Goal: Transaction & Acquisition: Obtain resource

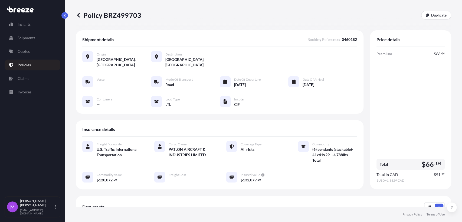
scroll to position [109, 0]
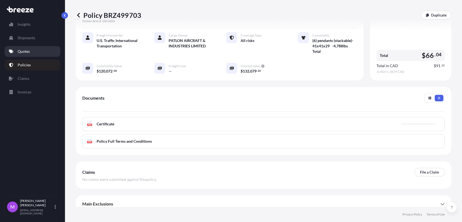
click at [24, 49] on p "Quotes" at bounding box center [24, 51] width 12 height 5
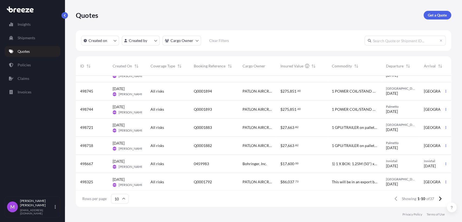
scroll to position [71, 0]
click at [438, 197] on button at bounding box center [439, 198] width 9 height 9
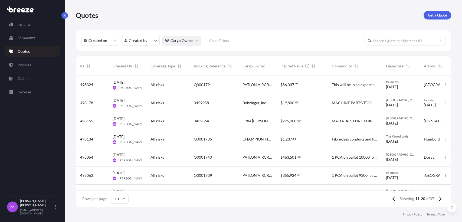
click at [194, 44] on html "Insights Shipments Quotes Policies Claims Invoices M [PERSON_NAME] [EMAIL_ADDRE…" at bounding box center [231, 111] width 462 height 222
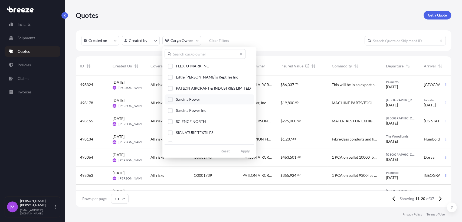
scroll to position [68, 0]
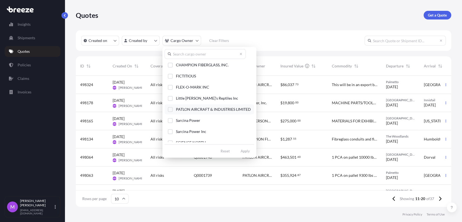
click at [171, 109] on div "Select Option" at bounding box center [170, 109] width 5 height 5
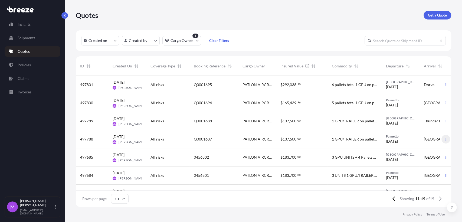
scroll to position [53, 0]
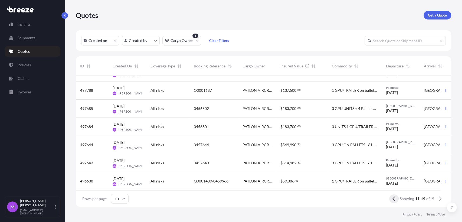
click at [392, 200] on icon at bounding box center [393, 198] width 3 height 5
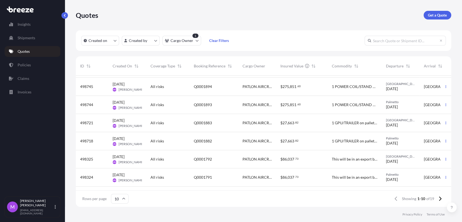
scroll to position [0, 0]
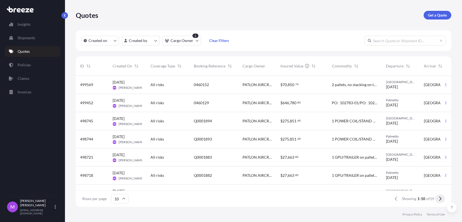
click at [439, 201] on button at bounding box center [439, 198] width 9 height 9
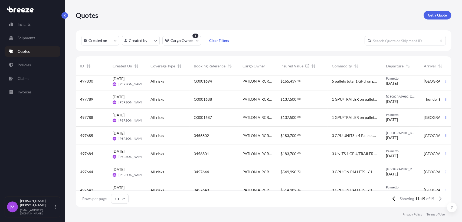
scroll to position [53, 0]
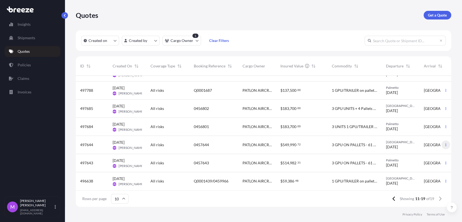
click at [445, 143] on icon "button" at bounding box center [445, 144] width 1 height 3
click at [420, 152] on p "Duplicate quote" at bounding box center [419, 151] width 27 height 5
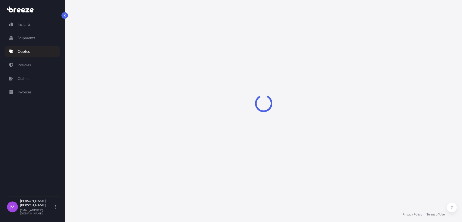
select select "Road"
select select "1"
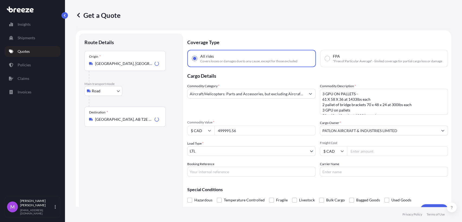
scroll to position [9, 0]
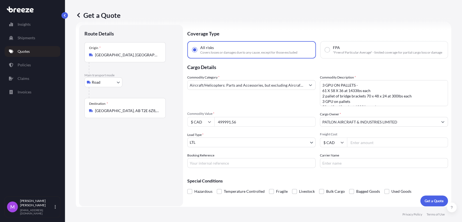
click at [205, 172] on div "Coverage Type All risks Covers losses or damages due to any cause, except for t…" at bounding box center [317, 115] width 261 height 181
click at [206, 168] on input "Booking Reference" at bounding box center [251, 163] width 128 height 10
paste input "0460022"
type input "0460022"
click at [121, 113] on div "Destination * [GEOGRAPHIC_DATA], AB T2E 6Z8, [GEOGRAPHIC_DATA]" at bounding box center [124, 108] width 81 height 20
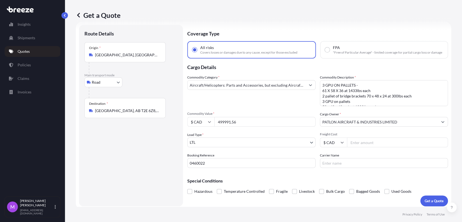
click at [121, 113] on input "[GEOGRAPHIC_DATA], AB T2E 6Z8, [GEOGRAPHIC_DATA]" at bounding box center [127, 110] width 64 height 5
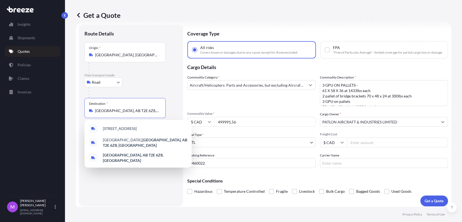
drag, startPoint x: 147, startPoint y: 110, endPoint x: 86, endPoint y: 110, distance: 61.7
click at [86, 110] on div "Destination * [GEOGRAPHIC_DATA], AB T2E 6Z8, [GEOGRAPHIC_DATA]" at bounding box center [124, 108] width 81 height 20
paste input "[STREET_ADDRESS]"
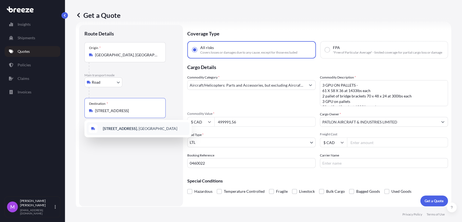
click at [138, 133] on div "[STREET_ADDRESS]" at bounding box center [138, 128] width 103 height 13
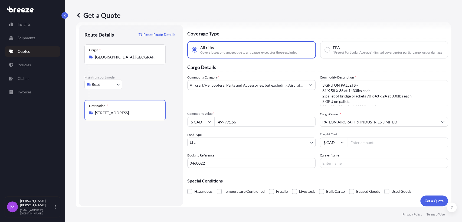
type input "[STREET_ADDRESS]"
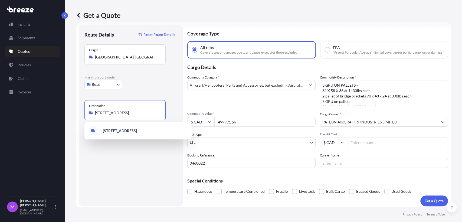
click at [238, 123] on input "499991.56" at bounding box center [264, 122] width 101 height 10
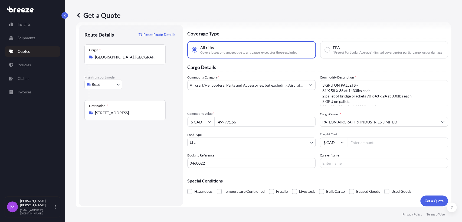
drag, startPoint x: 240, startPoint y: 125, endPoint x: 218, endPoint y: 129, distance: 22.6
click at [198, 125] on div "$ CAD 499991.56" at bounding box center [251, 122] width 128 height 10
paste input "30000"
type input "30000"
click at [346, 106] on textarea "3 GPU ON PALLETS - 61 X 58 X 36 at 1433lbs each 2 pallet of bridge brackets 70 …" at bounding box center [384, 93] width 128 height 26
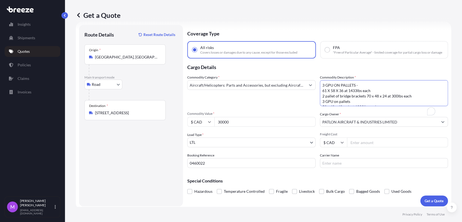
paste textarea "standard size (48x40), the weight around 300 lbs and aboout 4 feet high."
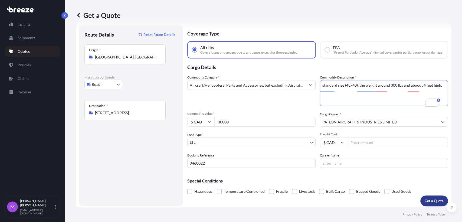
type textarea "standard size (48x40), the weight around 300 lbs and aboout 4 feet high."
click at [430, 202] on p "Get a Quote" at bounding box center [434, 200] width 19 height 5
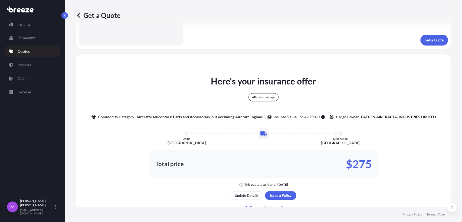
scroll to position [0, 0]
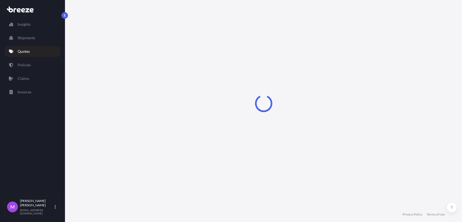
select select "Road"
select select "1"
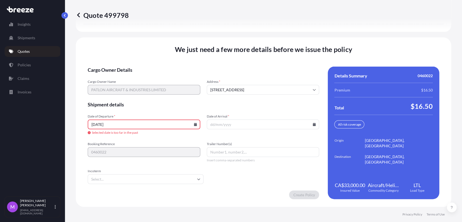
scroll to position [737, 0]
click at [119, 182] on input "Incoterm" at bounding box center [146, 179] width 116 height 10
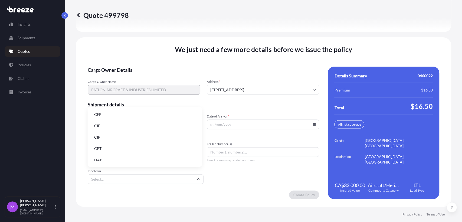
click at [105, 126] on li "CIF" at bounding box center [145, 126] width 110 height 10
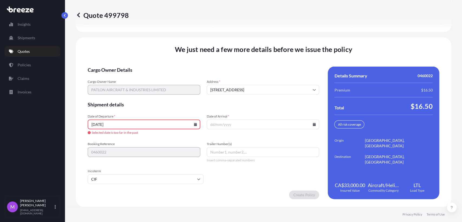
click at [112, 125] on input "[DATE]" at bounding box center [144, 125] width 113 height 10
drag, startPoint x: 141, startPoint y: 122, endPoint x: 56, endPoint y: 122, distance: 84.4
click at [56, 122] on div "Insights Shipments Quotes Policies Claims Invoices M [PERSON_NAME] [EMAIL_ADDRE…" at bounding box center [231, 111] width 462 height 222
type input "091525"
click at [235, 122] on input "Date of Arrival *" at bounding box center [263, 125] width 113 height 10
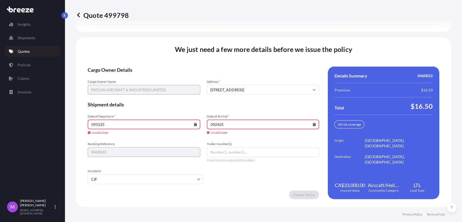
type input "092425"
click at [245, 202] on div "We just need a few more details before we issue the policy Cargo Owner Details …" at bounding box center [263, 121] width 375 height 169
click at [129, 126] on input "091525" at bounding box center [144, 125] width 113 height 10
drag, startPoint x: 199, startPoint y: 127, endPoint x: 194, endPoint y: 126, distance: 5.3
click at [195, 127] on div "Date of Departure * 091525 Invalid date Date of Arrival * 092425 Invalid date" at bounding box center [203, 124] width 231 height 21
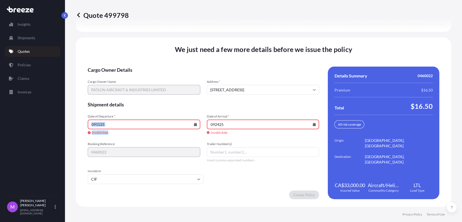
click at [194, 126] on icon at bounding box center [195, 124] width 3 height 3
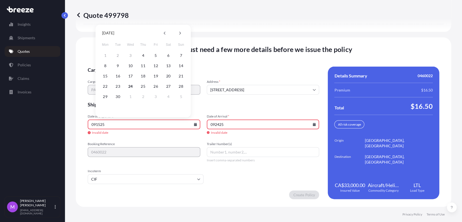
click at [194, 125] on icon at bounding box center [195, 124] width 3 height 3
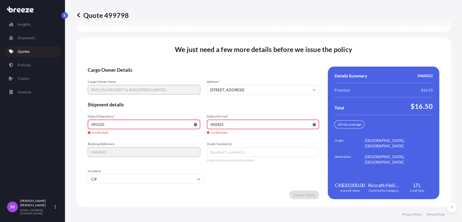
click at [194, 126] on icon at bounding box center [195, 124] width 3 height 3
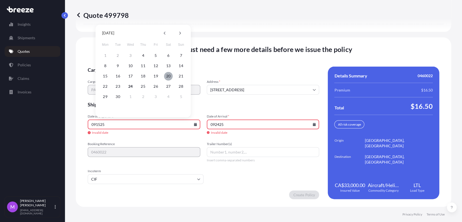
click at [167, 76] on button "20" at bounding box center [168, 76] width 9 height 9
type input "[DATE]"
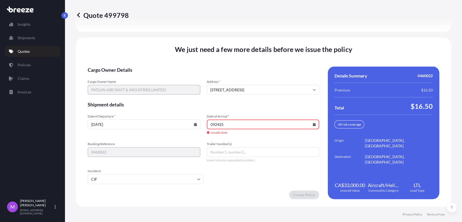
click at [313, 126] on input "092425" at bounding box center [263, 125] width 113 height 10
click at [313, 123] on icon at bounding box center [314, 124] width 3 height 3
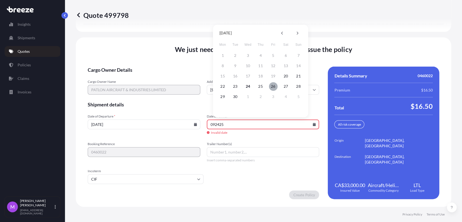
click at [274, 88] on button "26" at bounding box center [273, 86] width 9 height 9
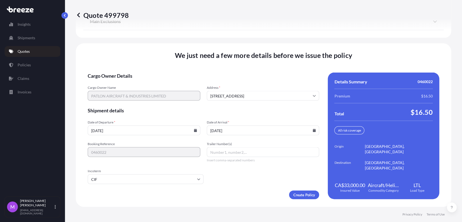
scroll to position [725, 0]
click at [313, 131] on icon at bounding box center [314, 130] width 3 height 3
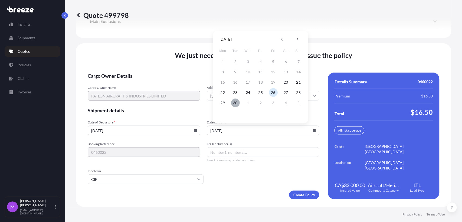
click at [236, 103] on button "30" at bounding box center [235, 102] width 9 height 9
type input "[DATE]"
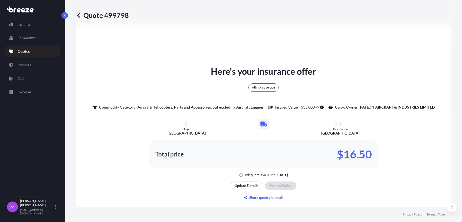
scroll to position [334, 0]
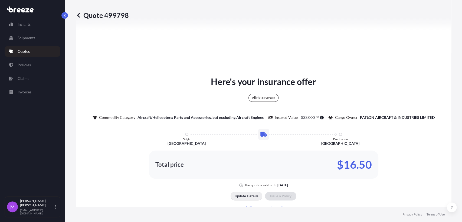
click at [247, 199] on p "Update Details" at bounding box center [247, 195] width 24 height 5
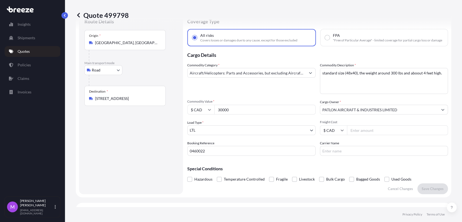
scroll to position [9, 0]
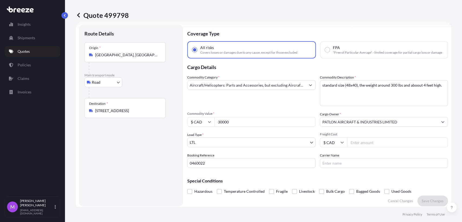
click at [240, 127] on input "30000" at bounding box center [264, 122] width 101 height 10
drag, startPoint x: 240, startPoint y: 128, endPoint x: 211, endPoint y: 123, distance: 29.4
click at [211, 123] on div "$ CAD 30000" at bounding box center [251, 122] width 128 height 10
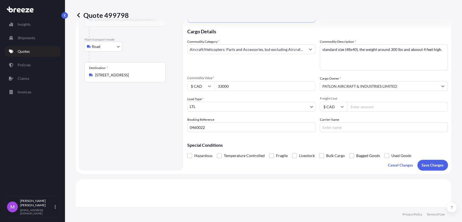
scroll to position [99, 0]
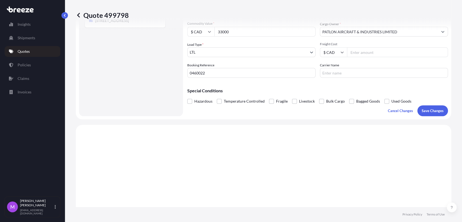
type input "33000"
click at [425, 116] on button "Save Changes" at bounding box center [432, 110] width 31 height 11
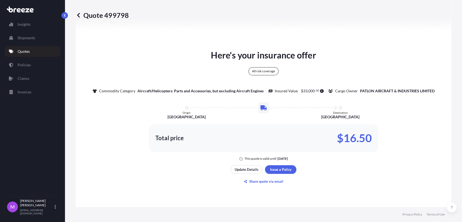
select select "Road"
select select "1"
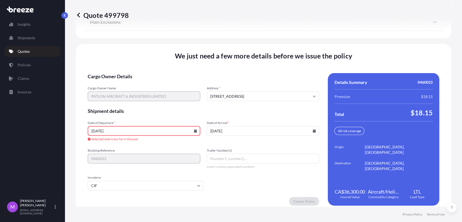
scroll to position [725, 0]
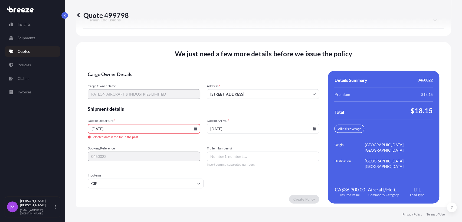
click at [177, 134] on input "[DATE]" at bounding box center [144, 129] width 113 height 10
click at [194, 130] on icon at bounding box center [195, 128] width 3 height 3
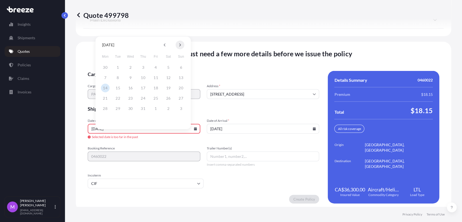
click at [178, 46] on button at bounding box center [180, 45] width 9 height 9
click at [178, 47] on button at bounding box center [180, 45] width 9 height 9
click at [164, 46] on icon at bounding box center [165, 44] width 2 height 3
click at [170, 89] on button "20" at bounding box center [168, 88] width 9 height 9
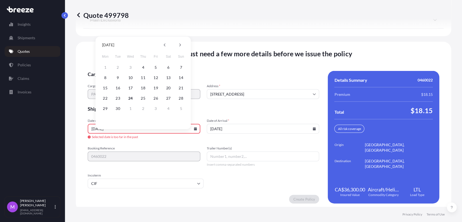
type input "[DATE]"
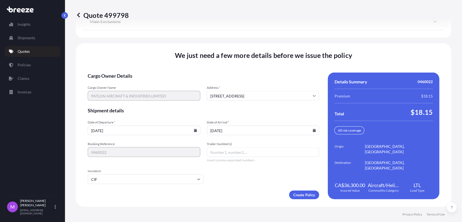
click at [233, 185] on form "Cargo Owner Details Cargo Owner Name PATLON AIRCRAFT & INDUSTRIES LIMITED Addre…" at bounding box center [203, 136] width 231 height 127
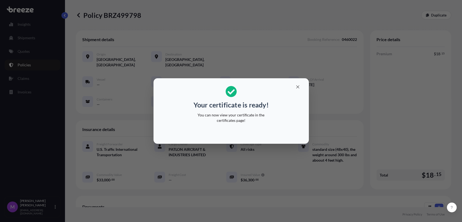
click at [240, 135] on div at bounding box center [231, 132] width 147 height 13
drag, startPoint x: 254, startPoint y: 132, endPoint x: 273, endPoint y: 133, distance: 19.2
click at [254, 132] on div at bounding box center [231, 132] width 147 height 13
click at [262, 185] on div "Your certificate is ready! You can now view your certificate in the certificate…" at bounding box center [231, 111] width 462 height 222
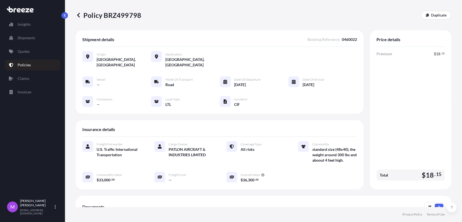
scroll to position [90, 0]
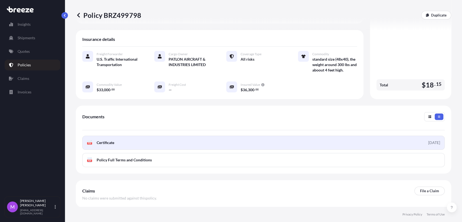
click at [337, 140] on link "PDF Certificate [DATE]" at bounding box center [263, 143] width 362 height 14
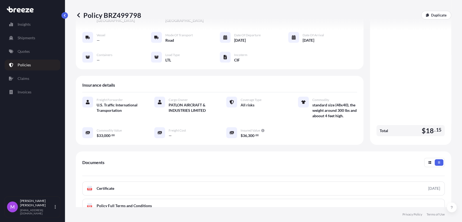
scroll to position [0, 0]
